Goal: Transaction & Acquisition: Purchase product/service

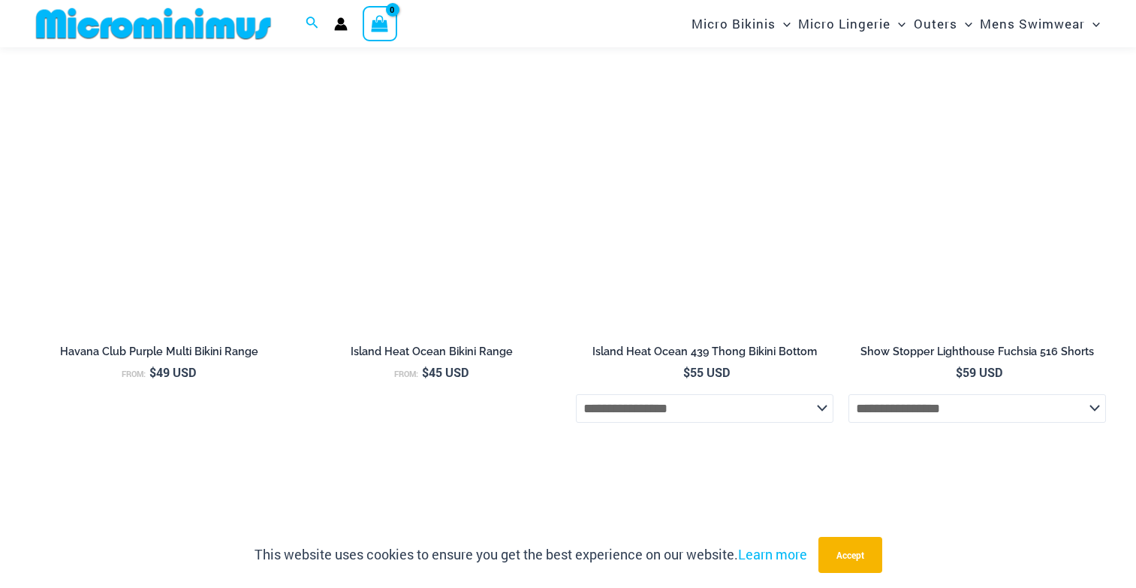
scroll to position [4872, 0]
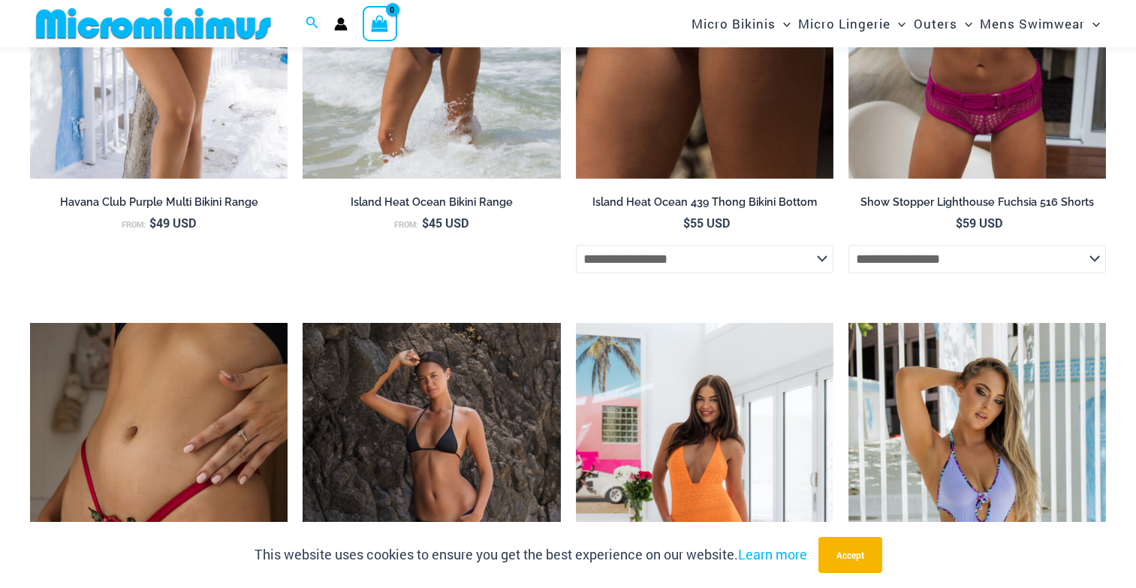
click at [88, 37] on img at bounding box center [153, 24] width 247 height 34
